Goal: Information Seeking & Learning: Learn about a topic

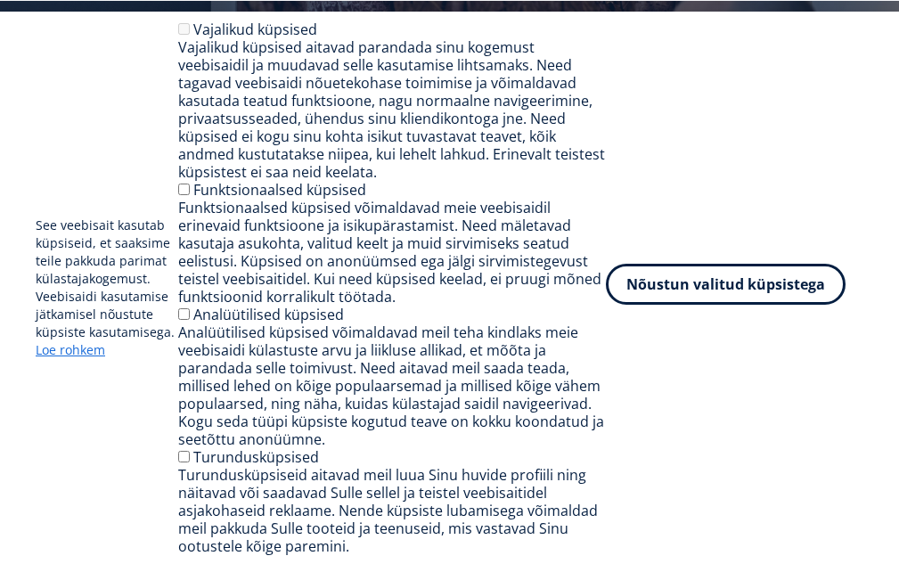
click at [680, 277] on button "Nõustun valitud küpsistega" at bounding box center [726, 284] width 240 height 41
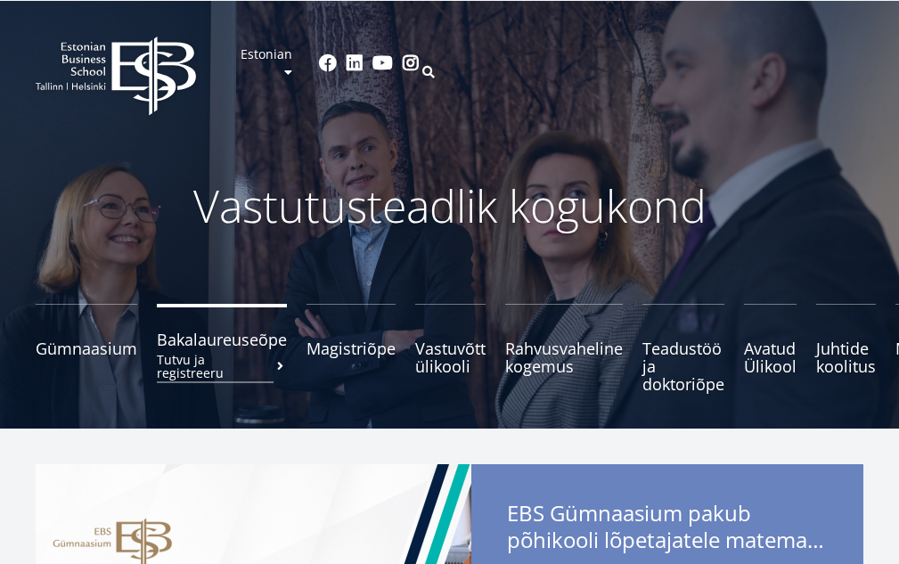
click at [216, 342] on span "Bakalaureuseõpe Tutvu ja registreeru" at bounding box center [222, 339] width 130 height 18
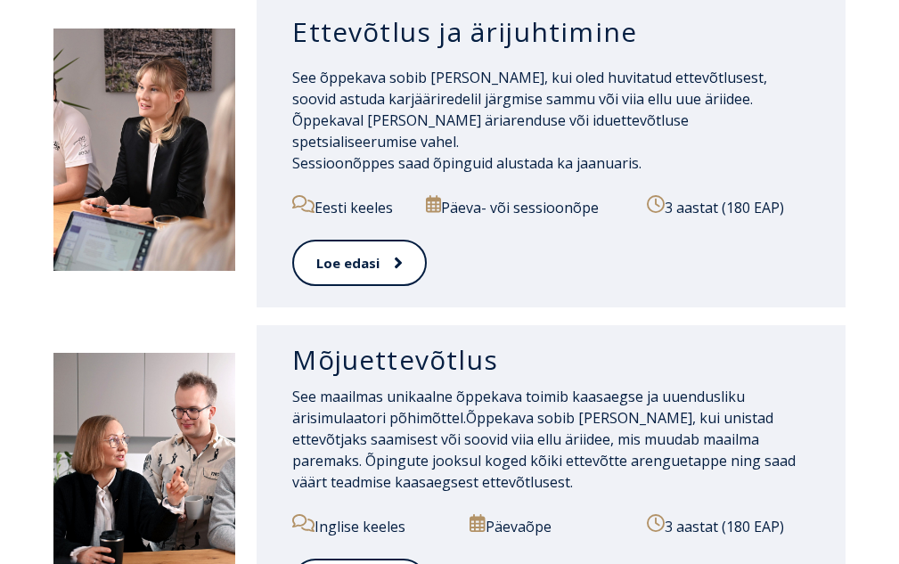
scroll to position [891, 0]
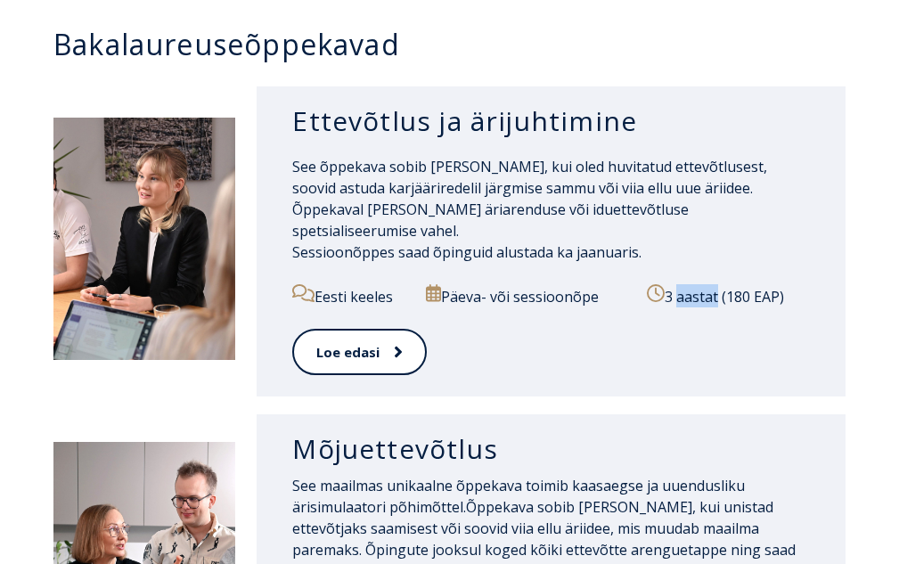
drag, startPoint x: 672, startPoint y: 284, endPoint x: 709, endPoint y: 284, distance: 37.4
click at [709, 284] on p "3 aastat (180 EAP)" at bounding box center [728, 295] width 163 height 23
click at [689, 284] on p "3 aastat (180 EAP)" at bounding box center [728, 295] width 163 height 23
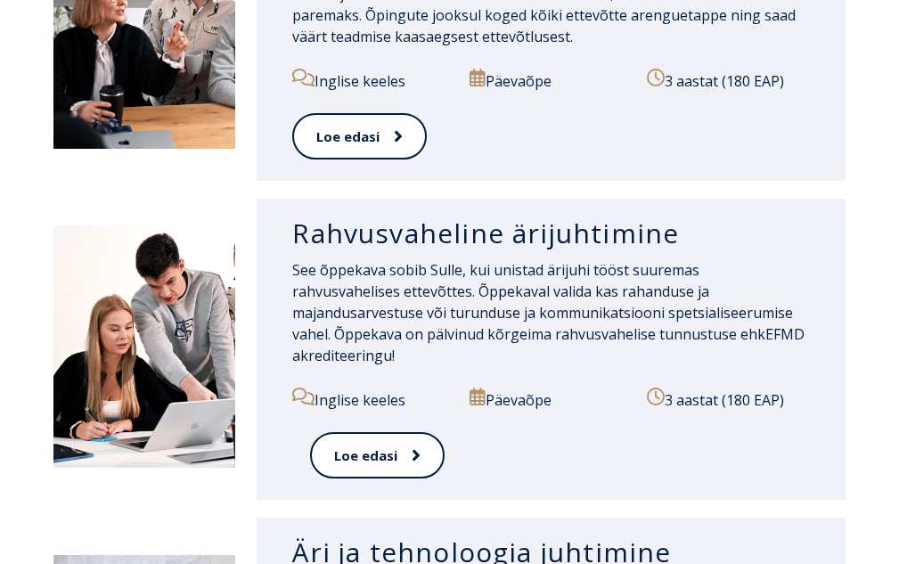
scroll to position [1514, 0]
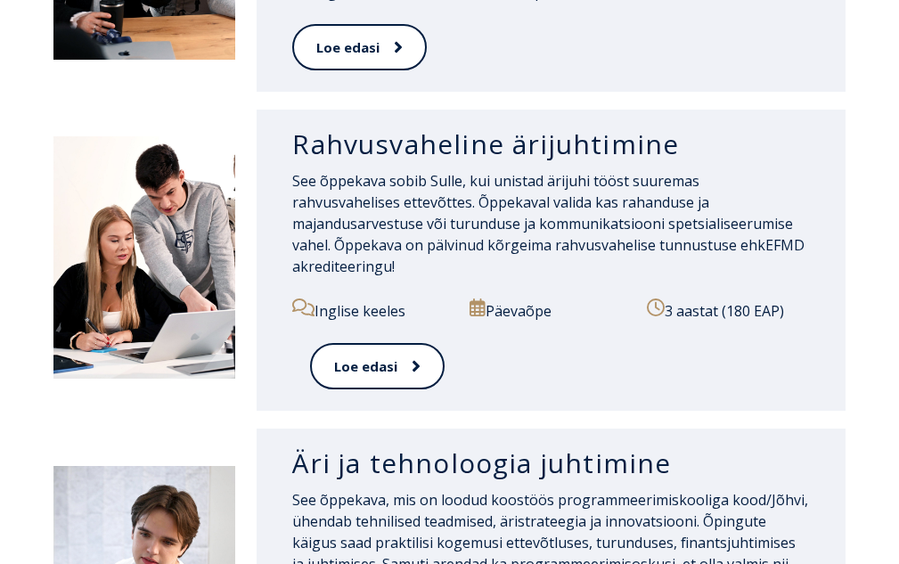
click at [417, 190] on span "See õppekava sobib Sulle, kui unistad ärijuhi tööst suuremas rahvusvahelises et…" at bounding box center [548, 223] width 512 height 105
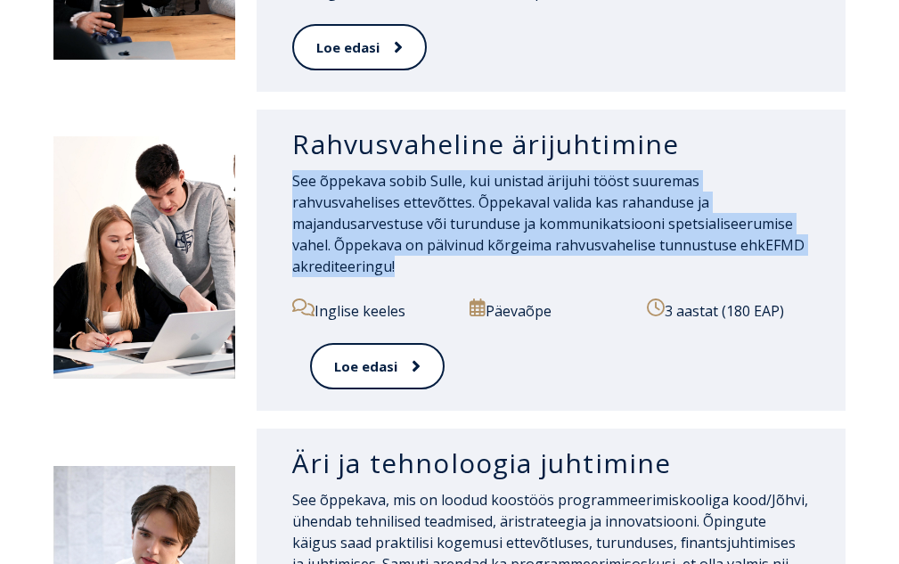
click at [417, 190] on span "See õppekava sobib Sulle, kui unistad ärijuhi tööst suuremas rahvusvahelises et…" at bounding box center [548, 223] width 512 height 105
click at [379, 259] on div "See õppekava sobib Sulle, kui unistad ärijuhi tööst suuremas rahvusvahelises et…" at bounding box center [551, 234] width 518 height 128
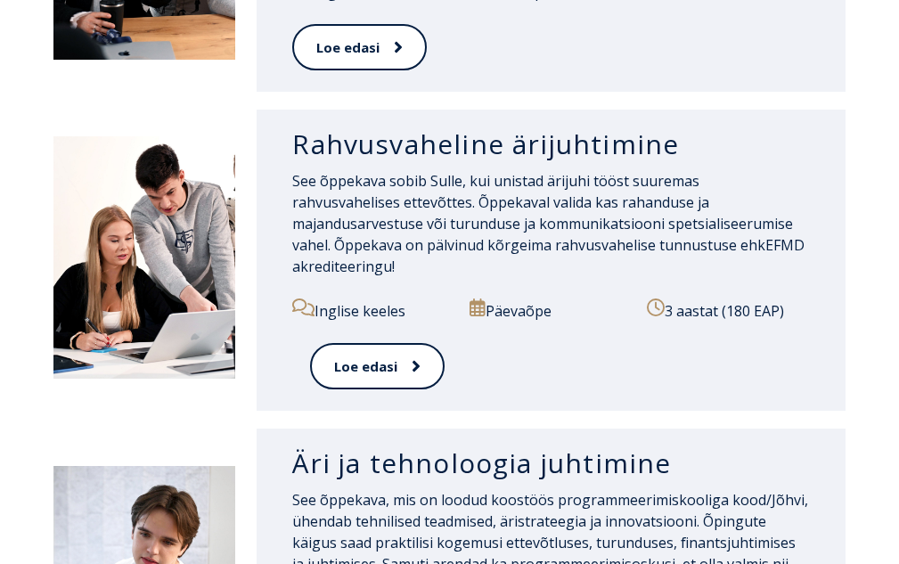
click at [527, 319] on div "Päevaõpe" at bounding box center [550, 320] width 163 height 45
click at [522, 229] on span "See õppekava sobib Sulle, kui unistad ärijuhi tööst suuremas rahvusvahelises et…" at bounding box center [548, 223] width 512 height 105
click at [525, 228] on span "See õppekava sobib Sulle, kui unistad ärijuhi tööst suuremas rahvusvahelises et…" at bounding box center [548, 223] width 512 height 105
click at [419, 159] on h3 "Rahvusvaheline ärijuhtimine" at bounding box center [551, 144] width 518 height 34
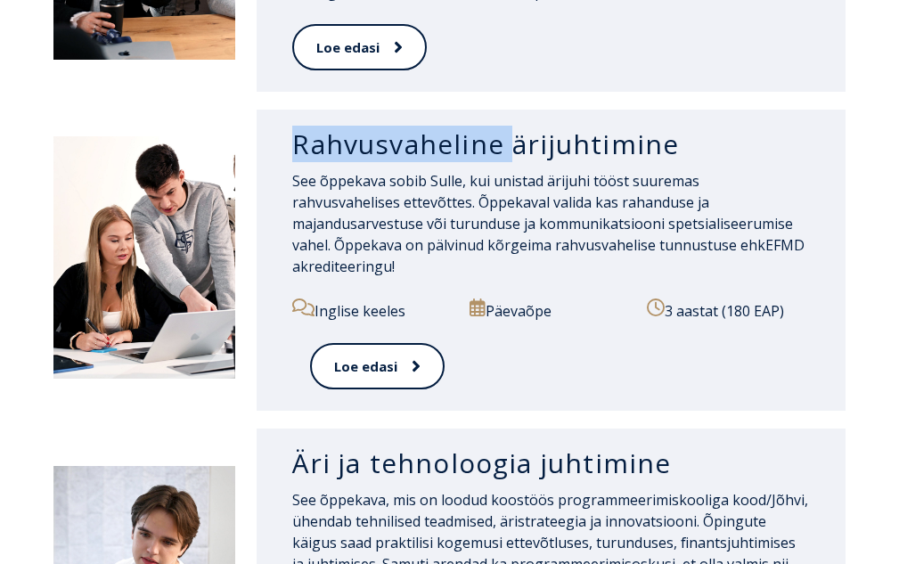
click at [416, 159] on h3 "Rahvusvaheline ärijuhtimine" at bounding box center [551, 144] width 518 height 34
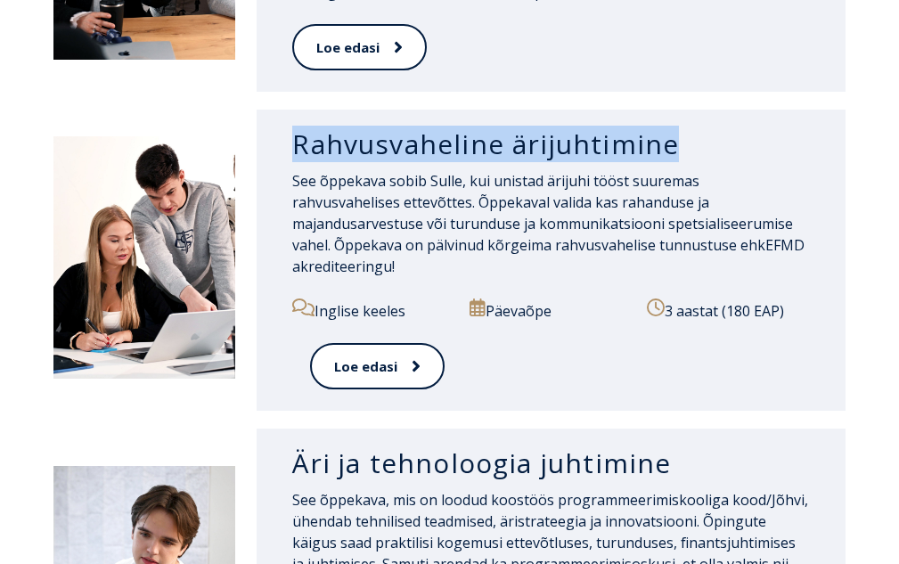
click at [415, 159] on h3 "Rahvusvaheline ärijuhtimine" at bounding box center [551, 144] width 518 height 34
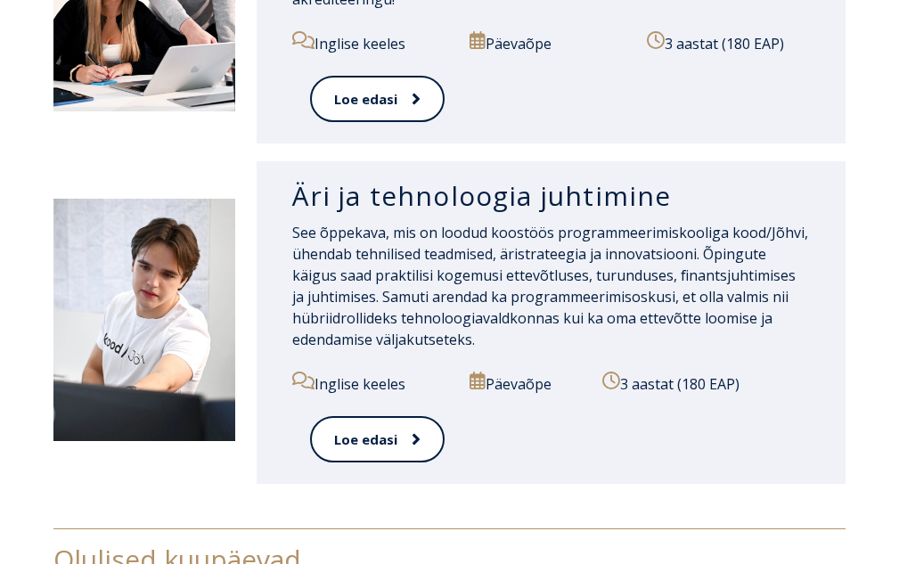
click at [434, 190] on h3 "Äri ja tehnoloogia juhtimine" at bounding box center [551, 196] width 518 height 34
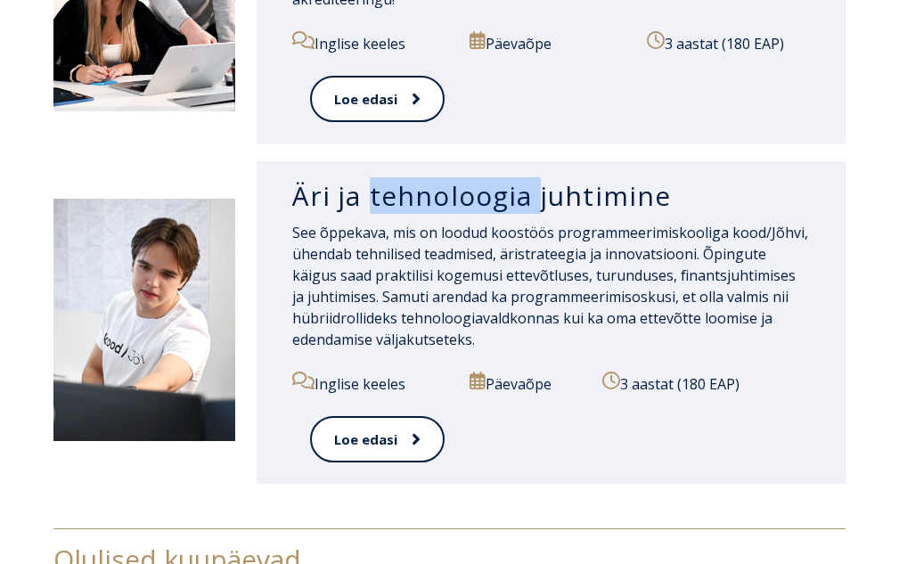
click at [434, 190] on h3 "Äri ja tehnoloogia juhtimine" at bounding box center [551, 196] width 518 height 34
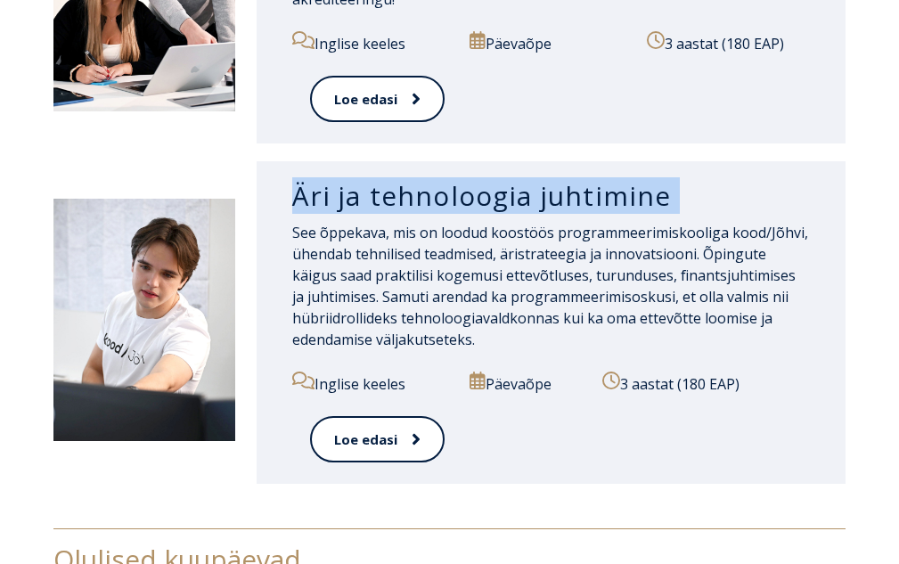
click at [434, 190] on h3 "Äri ja tehnoloogia juhtimine" at bounding box center [551, 196] width 518 height 34
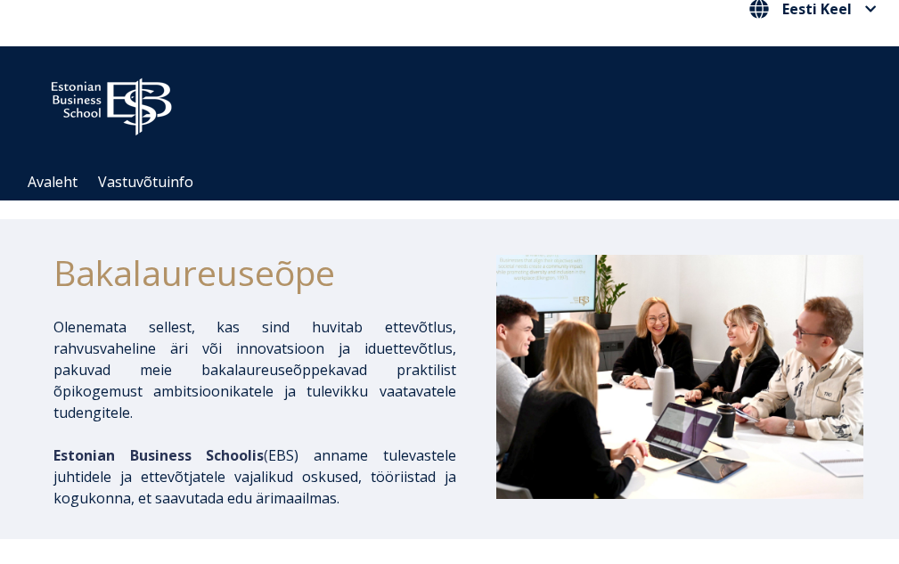
scroll to position [0, 0]
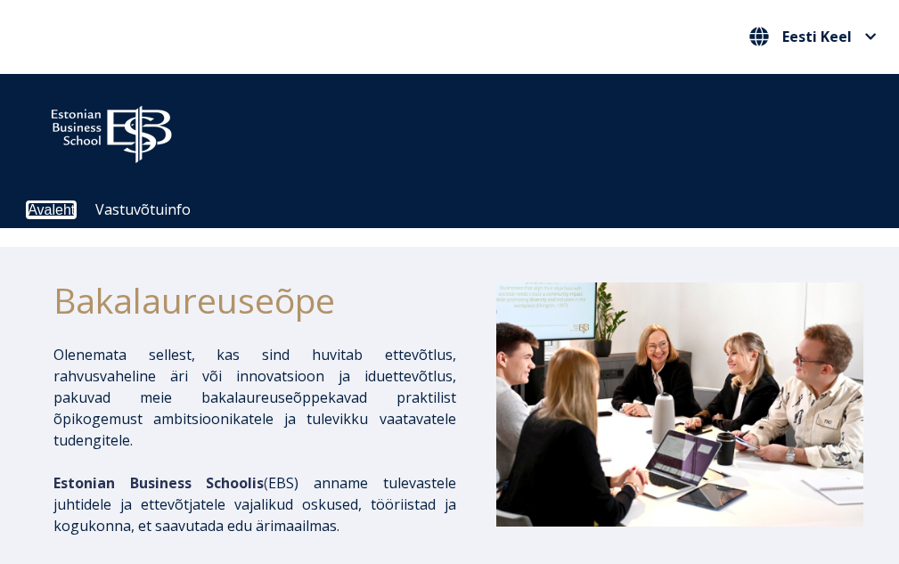
click at [53, 215] on link "Avaleht" at bounding box center [51, 209] width 47 height 15
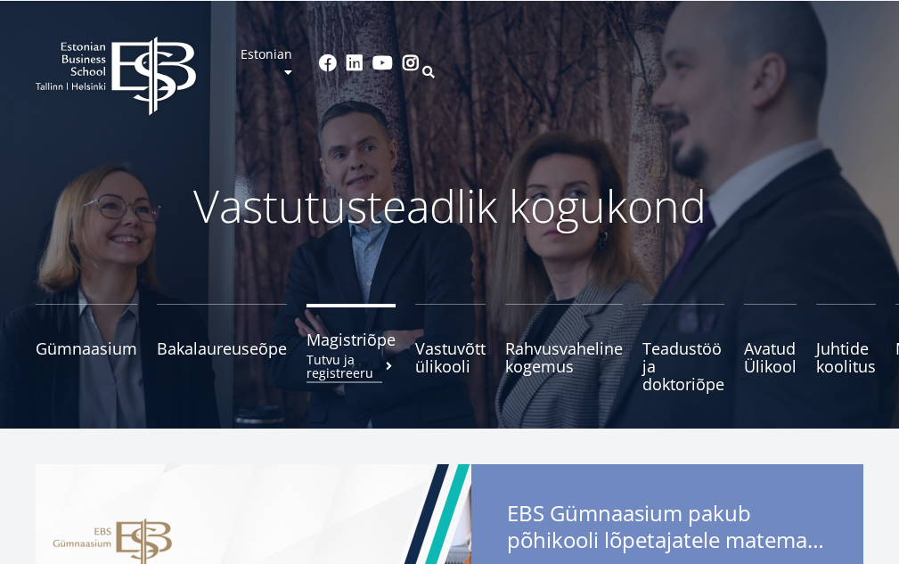
click at [330, 353] on small "Tutvu ja registreeru" at bounding box center [350, 366] width 89 height 27
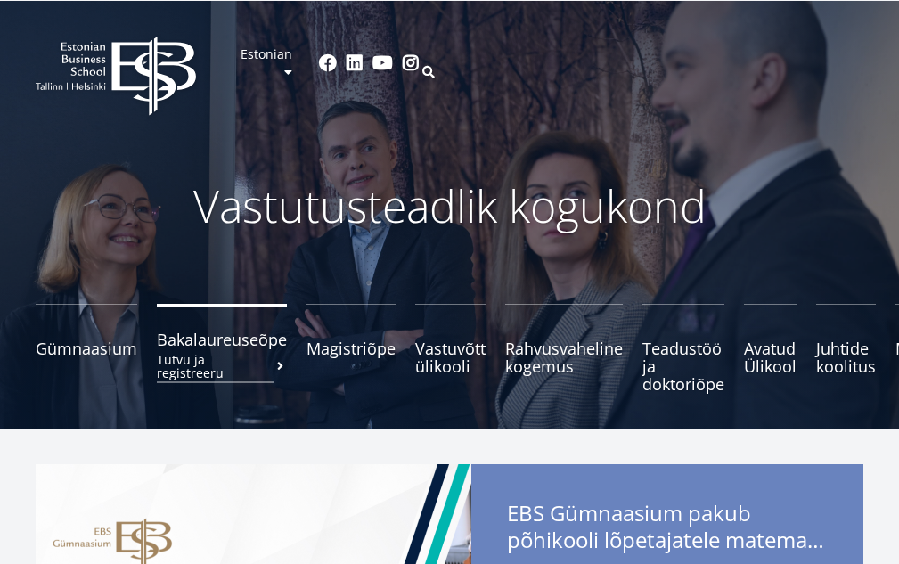
click at [249, 360] on small "Tutvu ja registreeru" at bounding box center [222, 366] width 130 height 27
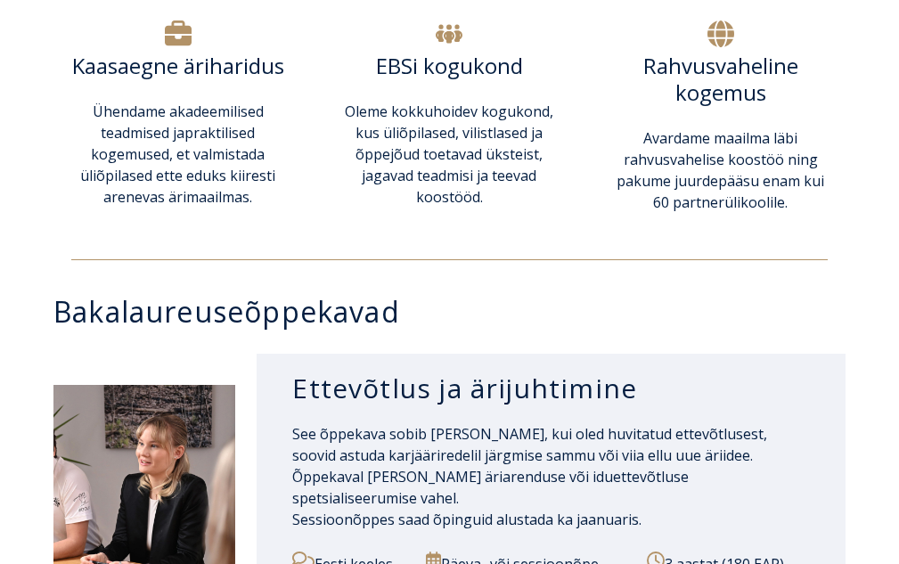
scroll to position [645, 0]
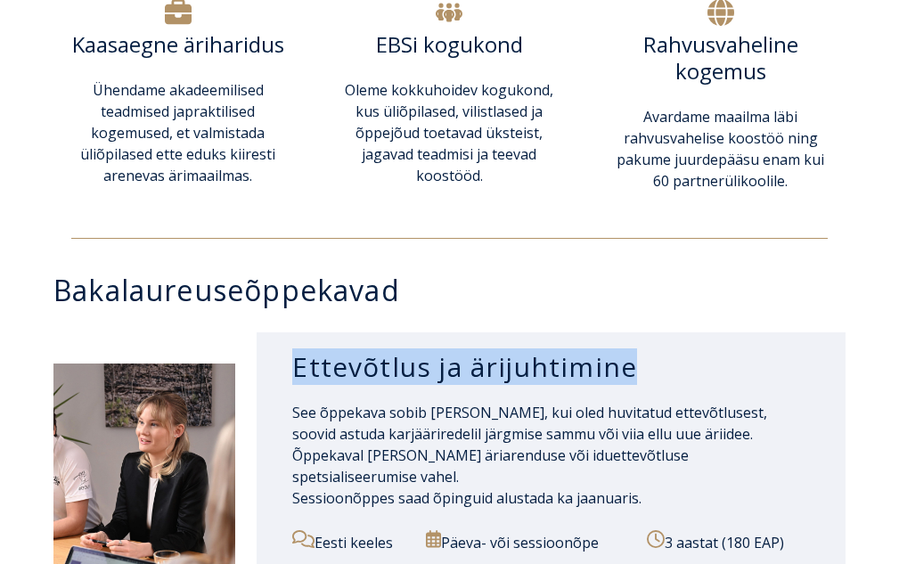
drag, startPoint x: 293, startPoint y: 371, endPoint x: 911, endPoint y: 401, distance: 618.9
drag, startPoint x: 765, startPoint y: 381, endPoint x: 603, endPoint y: 169, distance: 266.9
click at [766, 379] on h3 "Ettevõtlus ja ärijuhtimine" at bounding box center [551, 367] width 518 height 34
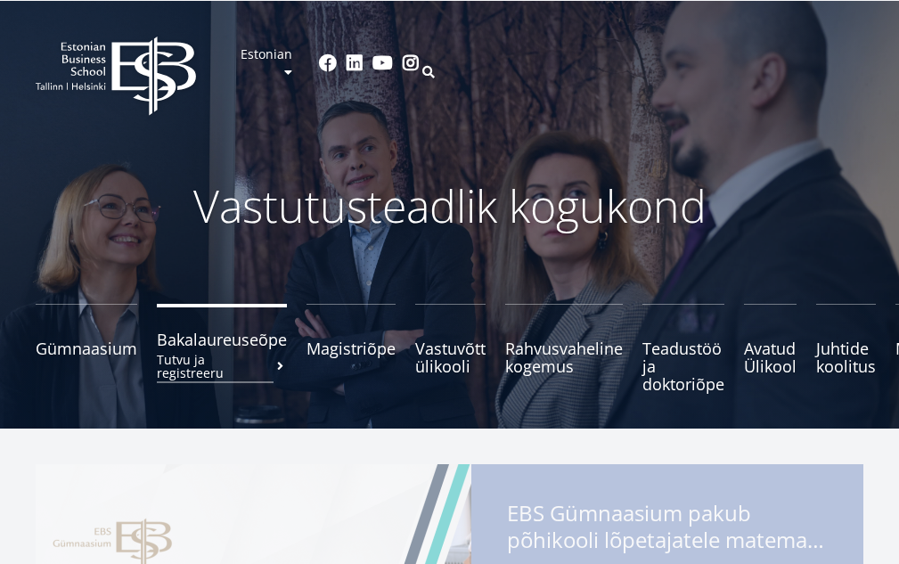
click at [235, 343] on span "Bakalaureuseõpe Tutvu ja registreeru" at bounding box center [222, 339] width 130 height 18
